Goal: Task Accomplishment & Management: Use online tool/utility

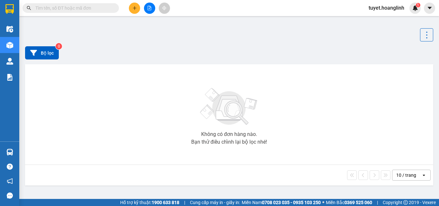
click at [150, 10] on icon "file-add" at bounding box center [150, 8] width 4 height 5
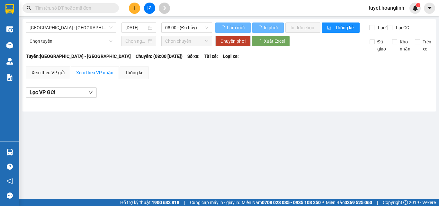
click at [80, 30] on span "[GEOGRAPHIC_DATA] - [GEOGRAPHIC_DATA]" at bounding box center [71, 28] width 83 height 10
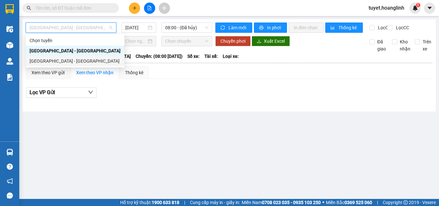
click at [60, 62] on div "[GEOGRAPHIC_DATA] - [GEOGRAPHIC_DATA]" at bounding box center [75, 61] width 91 height 7
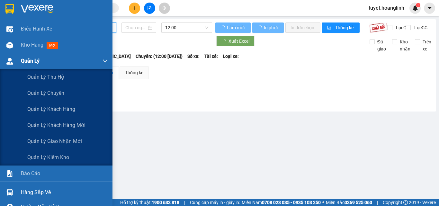
type input "[DATE]"
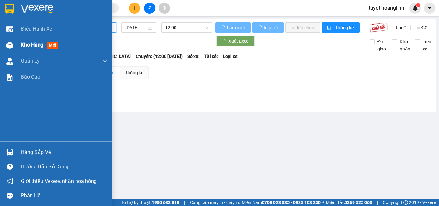
click at [13, 45] on img at bounding box center [9, 45] width 7 height 7
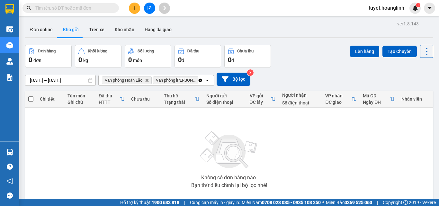
click at [198, 81] on icon "Clear all" at bounding box center [200, 80] width 5 height 5
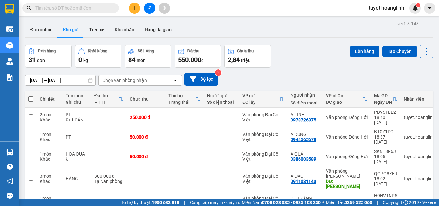
click at [31, 100] on span at bounding box center [30, 99] width 5 height 5
click at [31, 96] on input "checkbox" at bounding box center [31, 96] width 0 height 0
checkbox input "true"
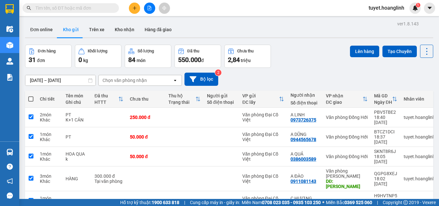
checkbox input "true"
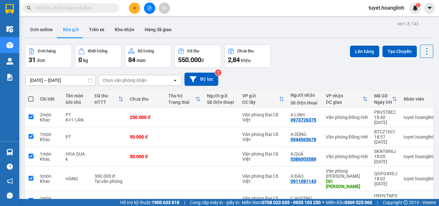
checkbox input "true"
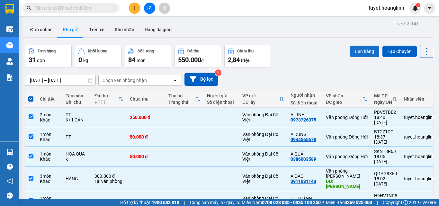
click at [354, 50] on button "Lên hàng" at bounding box center [364, 52] width 29 height 12
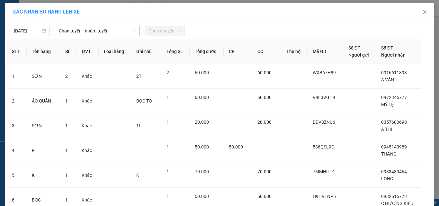
click at [89, 32] on span "Chọn tuyến - nhóm tuyến" at bounding box center [97, 31] width 77 height 10
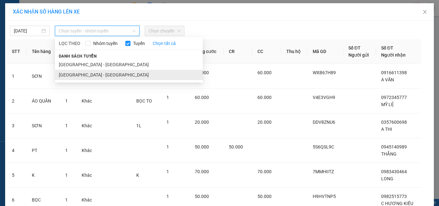
click at [88, 80] on li "[GEOGRAPHIC_DATA] - [GEOGRAPHIC_DATA]" at bounding box center [129, 75] width 148 height 10
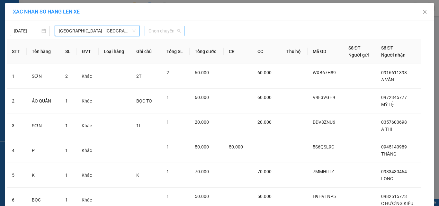
click at [167, 31] on span "Chọn chuyến" at bounding box center [165, 31] width 32 height 10
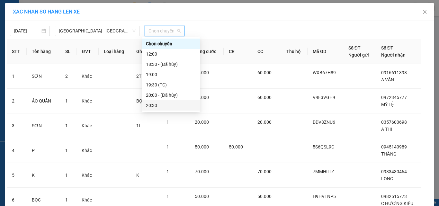
click at [165, 104] on div "20:30" at bounding box center [171, 105] width 50 height 7
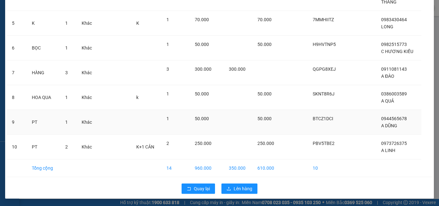
scroll to position [156, 0]
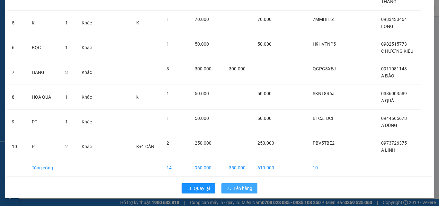
click at [234, 187] on span "Lên hàng" at bounding box center [243, 188] width 19 height 7
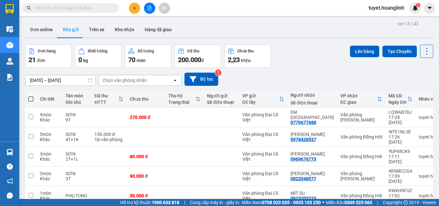
click at [31, 98] on span at bounding box center [30, 99] width 5 height 5
click at [31, 96] on input "checkbox" at bounding box center [31, 96] width 0 height 0
checkbox input "true"
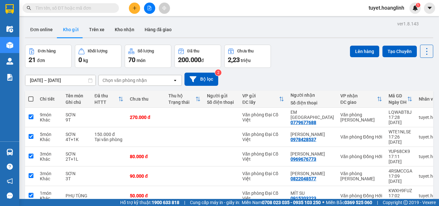
checkbox input "true"
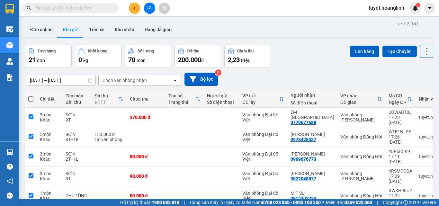
checkbox input "true"
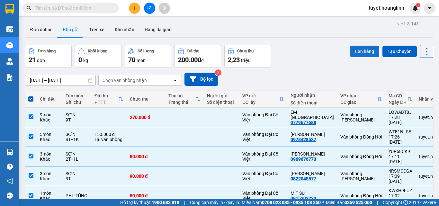
click at [351, 48] on button "Lên hàng" at bounding box center [364, 52] width 29 height 12
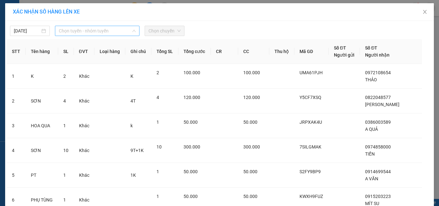
click at [109, 26] on div "Chọn tuyến - nhóm tuyến" at bounding box center [97, 31] width 85 height 10
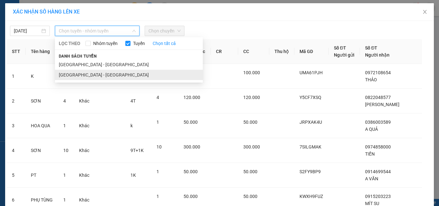
click at [101, 72] on li "[GEOGRAPHIC_DATA] - [GEOGRAPHIC_DATA]" at bounding box center [129, 75] width 148 height 10
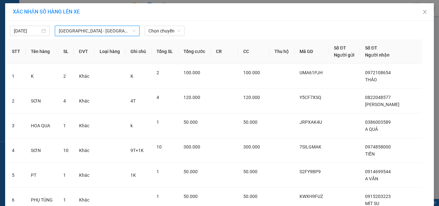
click at [187, 23] on div "[DATE] [GEOGRAPHIC_DATA] - [GEOGRAPHIC_DATA] [GEOGRAPHIC_DATA] - [GEOGRAPHIC_DA…" at bounding box center [220, 30] width 426 height 14
click at [173, 34] on span "Chọn chuyến" at bounding box center [165, 31] width 32 height 10
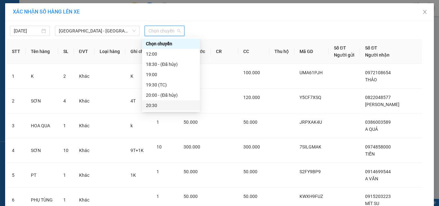
click at [174, 106] on div "20:30" at bounding box center [171, 105] width 50 height 7
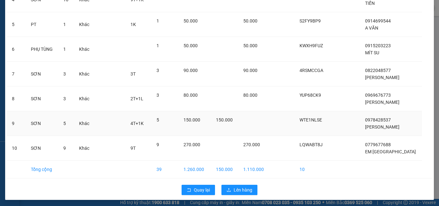
scroll to position [156, 0]
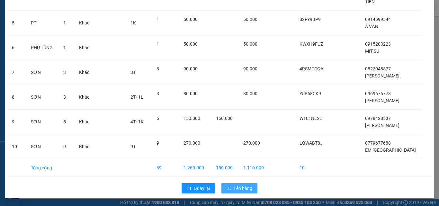
click at [235, 190] on span "Lên hàng" at bounding box center [243, 188] width 19 height 7
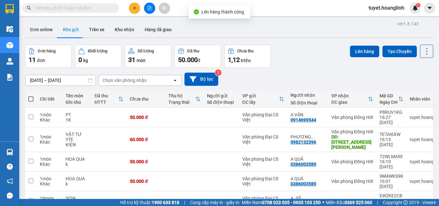
click at [32, 99] on span at bounding box center [30, 99] width 5 height 5
click at [31, 96] on input "checkbox" at bounding box center [31, 96] width 0 height 0
checkbox input "true"
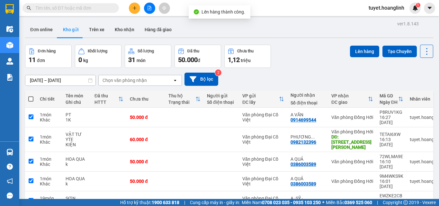
checkbox input "true"
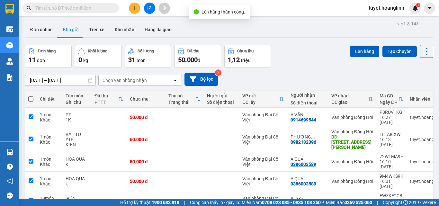
checkbox input "true"
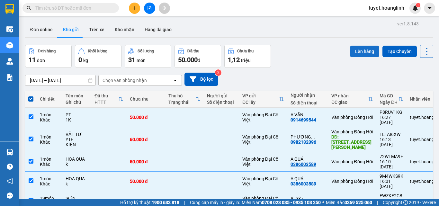
click at [350, 50] on button "Lên hàng" at bounding box center [364, 52] width 29 height 12
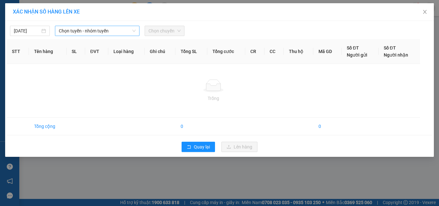
click at [97, 33] on span "Chọn tuyến - nhóm tuyến" at bounding box center [97, 31] width 77 height 10
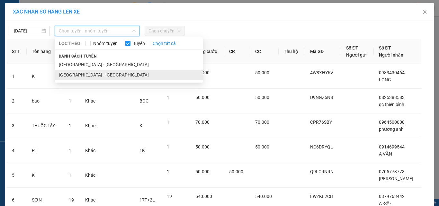
click at [94, 74] on li "[GEOGRAPHIC_DATA] - [GEOGRAPHIC_DATA]" at bounding box center [129, 75] width 148 height 10
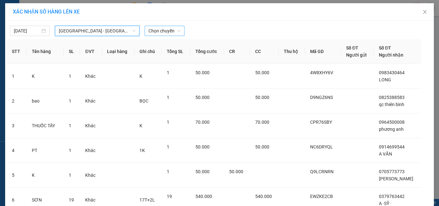
click at [158, 33] on span "Chọn chuyến" at bounding box center [165, 31] width 32 height 10
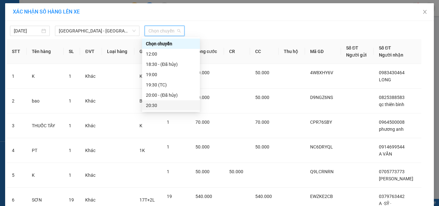
click at [161, 103] on div "20:30" at bounding box center [171, 105] width 50 height 7
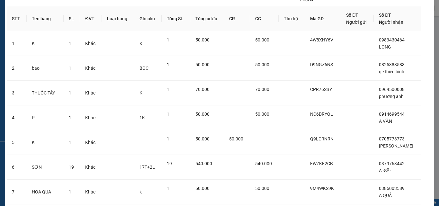
scroll to position [156, 0]
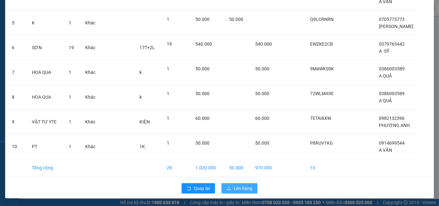
drag, startPoint x: 227, startPoint y: 182, endPoint x: 228, endPoint y: 186, distance: 4.3
click at [227, 183] on div "Quay lại Lên hàng" at bounding box center [220, 188] width 426 height 17
click at [228, 186] on icon "upload" at bounding box center [229, 188] width 5 height 5
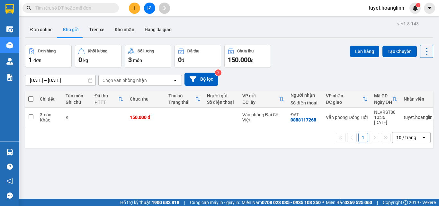
click at [29, 99] on span at bounding box center [30, 99] width 5 height 5
click at [31, 96] on input "checkbox" at bounding box center [31, 96] width 0 height 0
checkbox input "true"
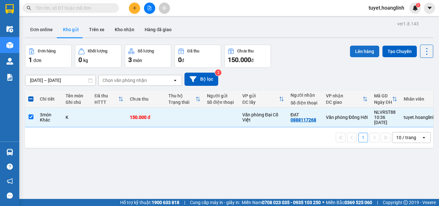
click at [359, 51] on button "Lên hàng" at bounding box center [364, 52] width 29 height 12
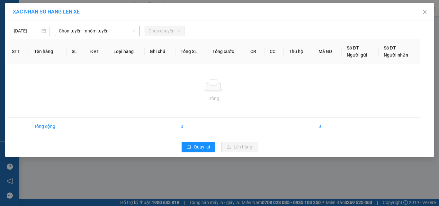
click at [109, 35] on span "Chọn tuyến - nhóm tuyến" at bounding box center [97, 31] width 77 height 10
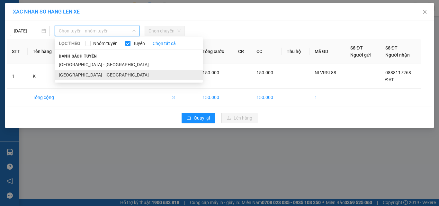
click at [95, 74] on li "[GEOGRAPHIC_DATA] - [GEOGRAPHIC_DATA]" at bounding box center [129, 75] width 148 height 10
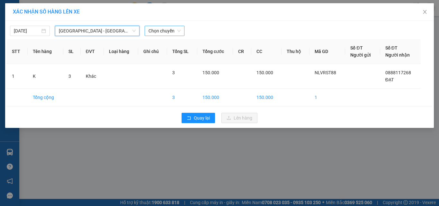
click at [165, 36] on div "Chọn chuyến" at bounding box center [165, 31] width 40 height 10
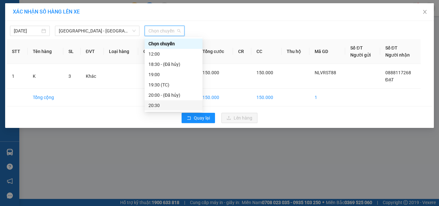
click at [165, 101] on div "20:30" at bounding box center [174, 105] width 58 height 10
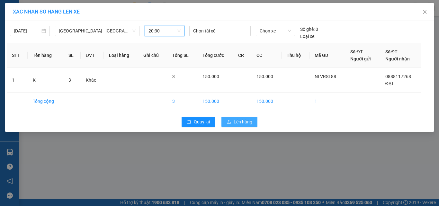
click at [251, 125] on span "Lên hàng" at bounding box center [243, 121] width 19 height 7
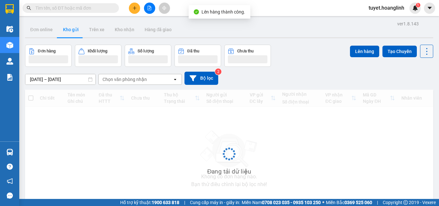
click at [147, 10] on icon "file-add" at bounding box center [149, 8] width 5 height 5
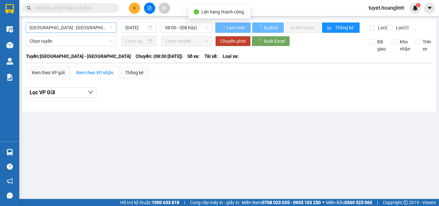
click at [88, 27] on span "[GEOGRAPHIC_DATA] - [GEOGRAPHIC_DATA]" at bounding box center [71, 28] width 83 height 10
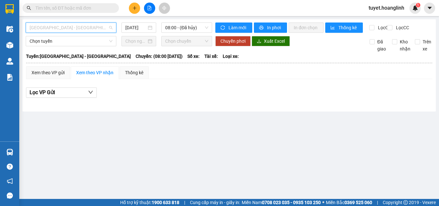
click at [74, 28] on span "[GEOGRAPHIC_DATA] - [GEOGRAPHIC_DATA]" at bounding box center [71, 28] width 83 height 10
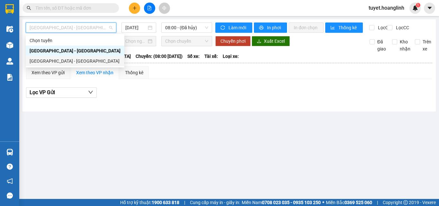
click at [54, 59] on div "[GEOGRAPHIC_DATA] - [GEOGRAPHIC_DATA]" at bounding box center [75, 61] width 91 height 7
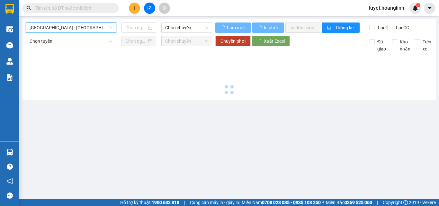
type input "[DATE]"
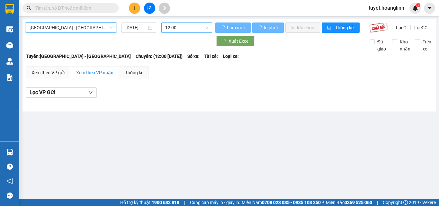
click at [170, 30] on span "12:00" at bounding box center [186, 28] width 43 height 10
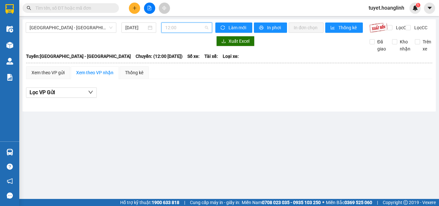
click at [181, 26] on span "12:00" at bounding box center [186, 28] width 43 height 10
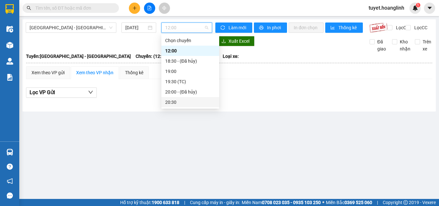
click at [187, 101] on div "20:30" at bounding box center [190, 102] width 50 height 7
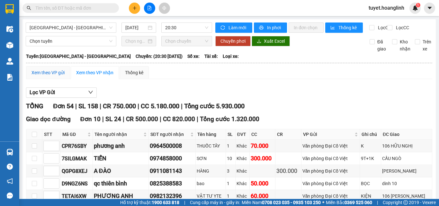
click at [49, 76] on div "Xem theo VP gửi" at bounding box center [48, 72] width 33 height 7
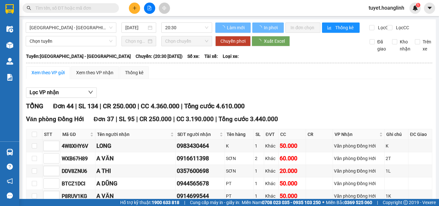
click at [62, 79] on div "Xem theo VP gửi" at bounding box center [48, 72] width 44 height 13
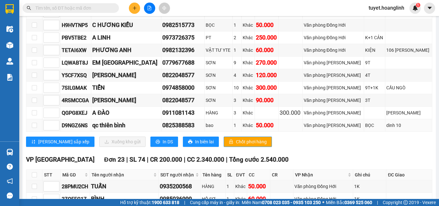
scroll to position [418, 0]
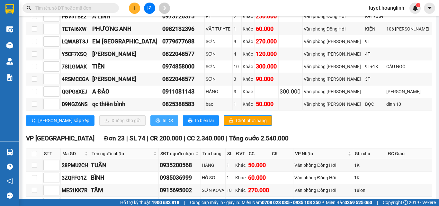
click at [156, 123] on icon "printer" at bounding box center [158, 120] width 5 height 5
